Goal: Task Accomplishment & Management: Use online tool/utility

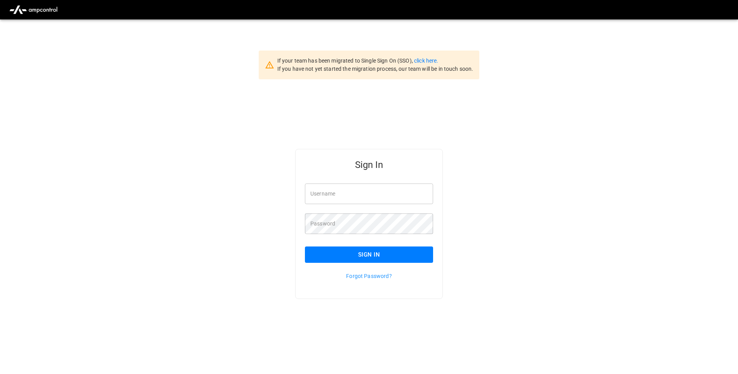
type input "**********"
click at [416, 254] on button "Sign In" at bounding box center [369, 254] width 128 height 16
